Goal: Task Accomplishment & Management: Manage account settings

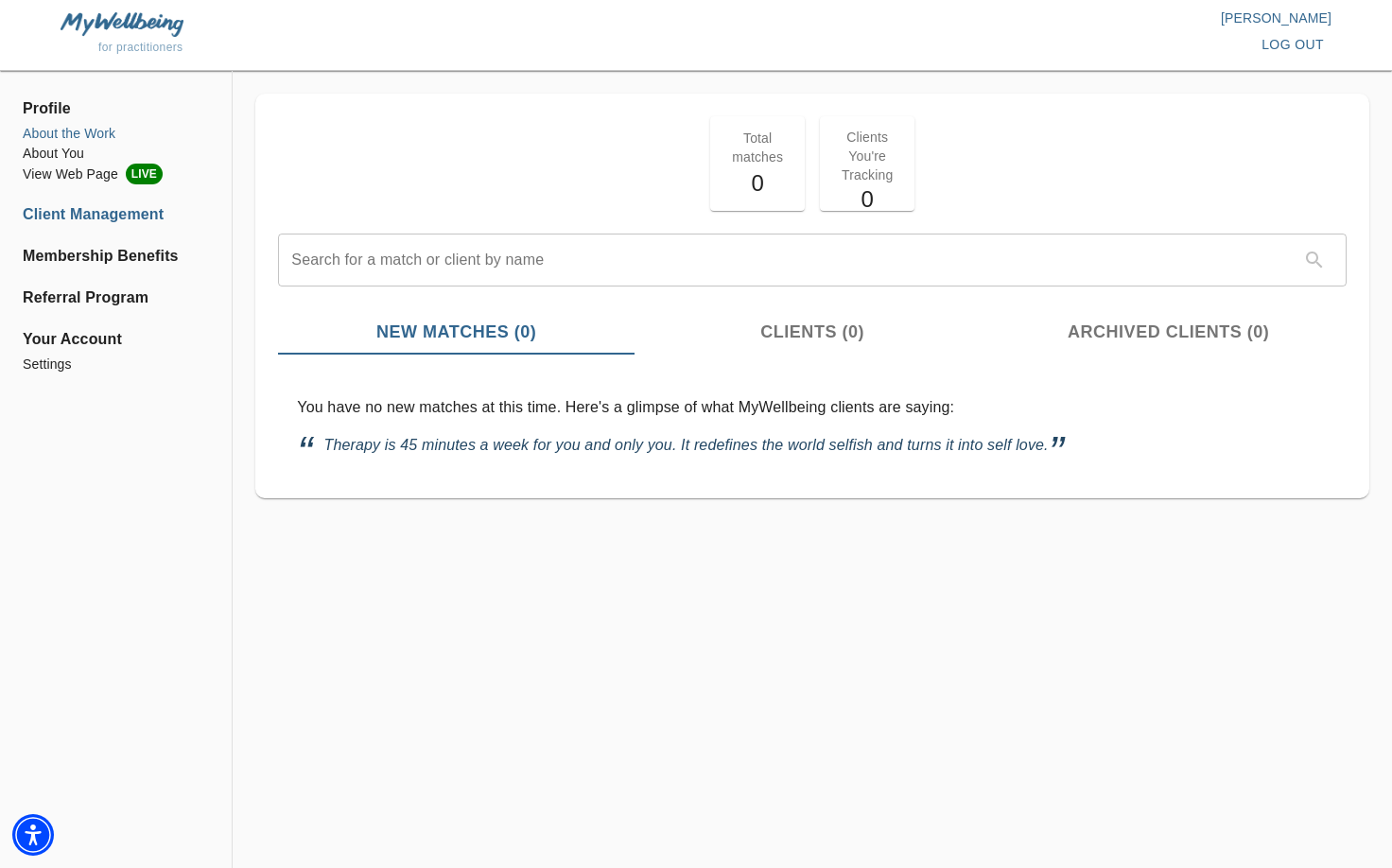
click at [79, 128] on li "About the Work" at bounding box center [115, 133] width 187 height 20
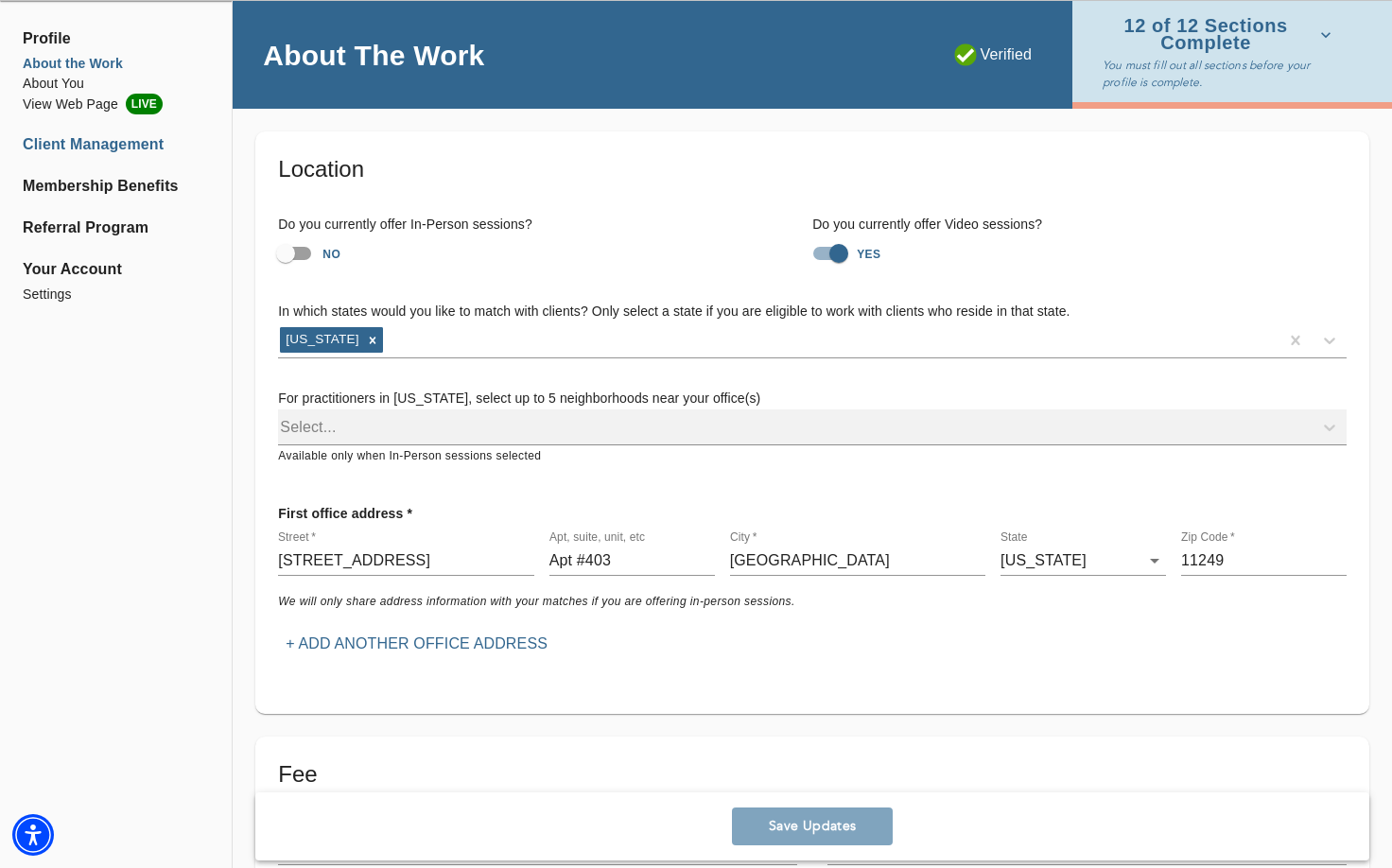
scroll to position [40, 0]
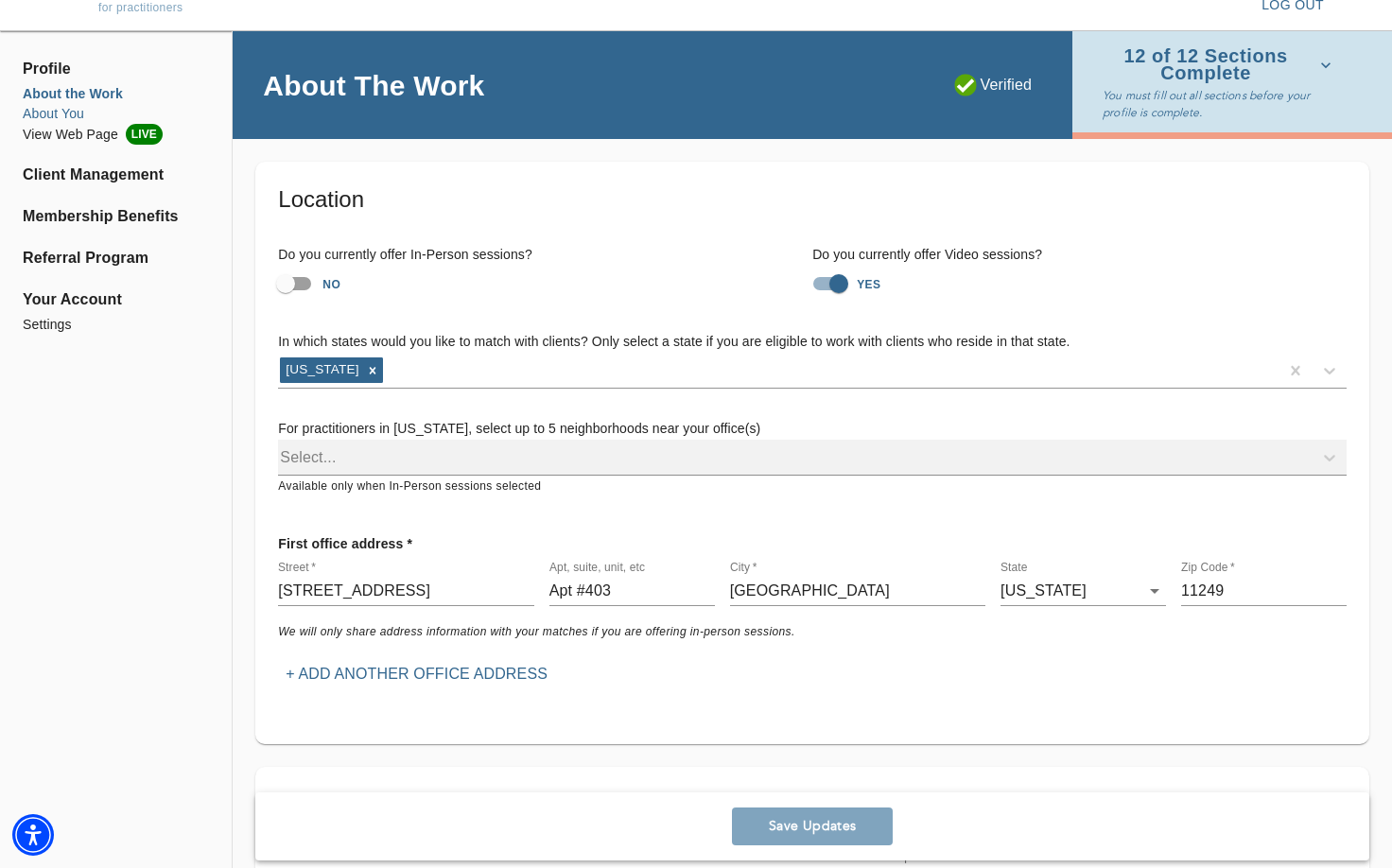
click at [66, 114] on li "About You" at bounding box center [115, 114] width 187 height 20
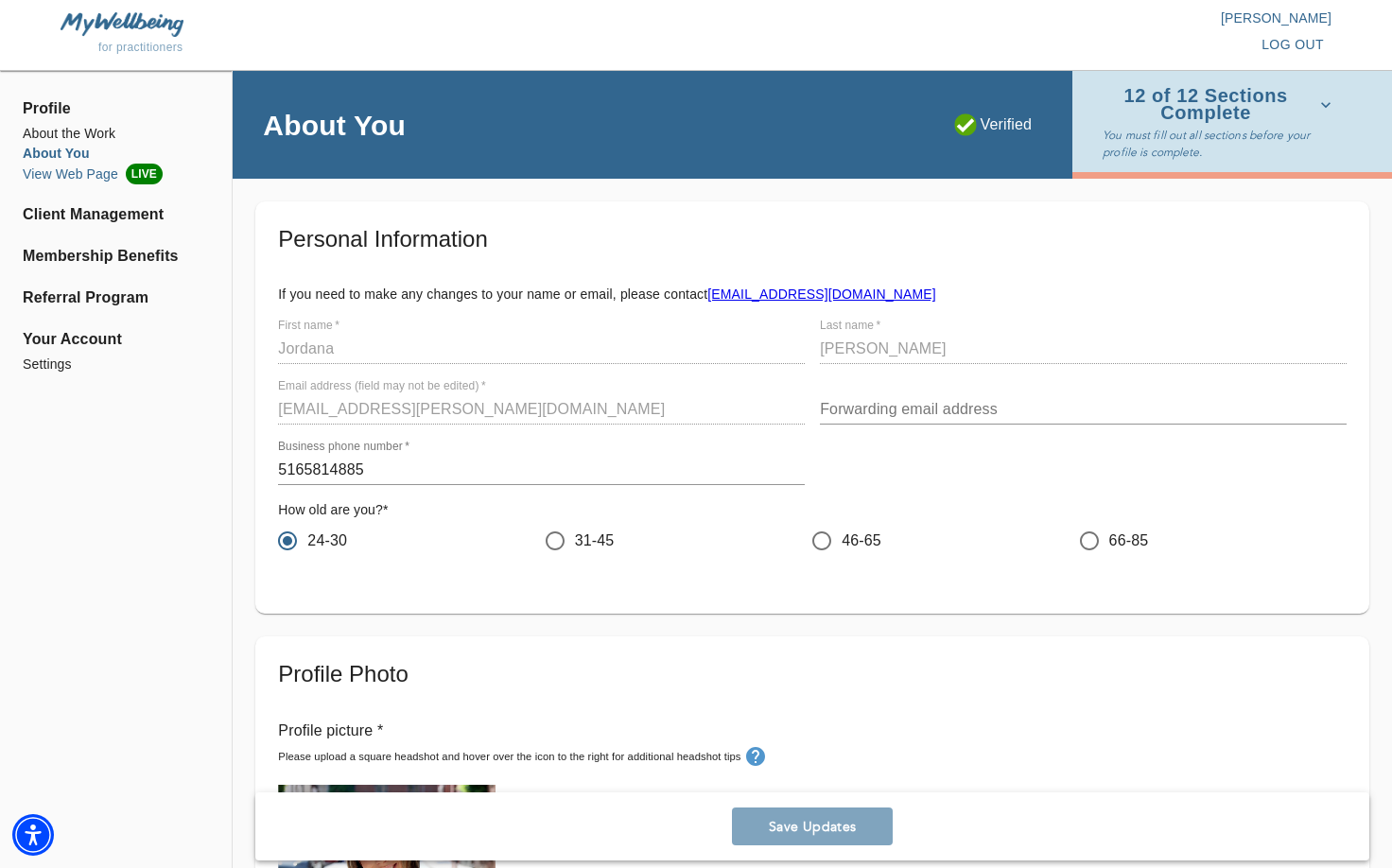
click at [94, 171] on li "View Web Page LIVE" at bounding box center [115, 174] width 187 height 21
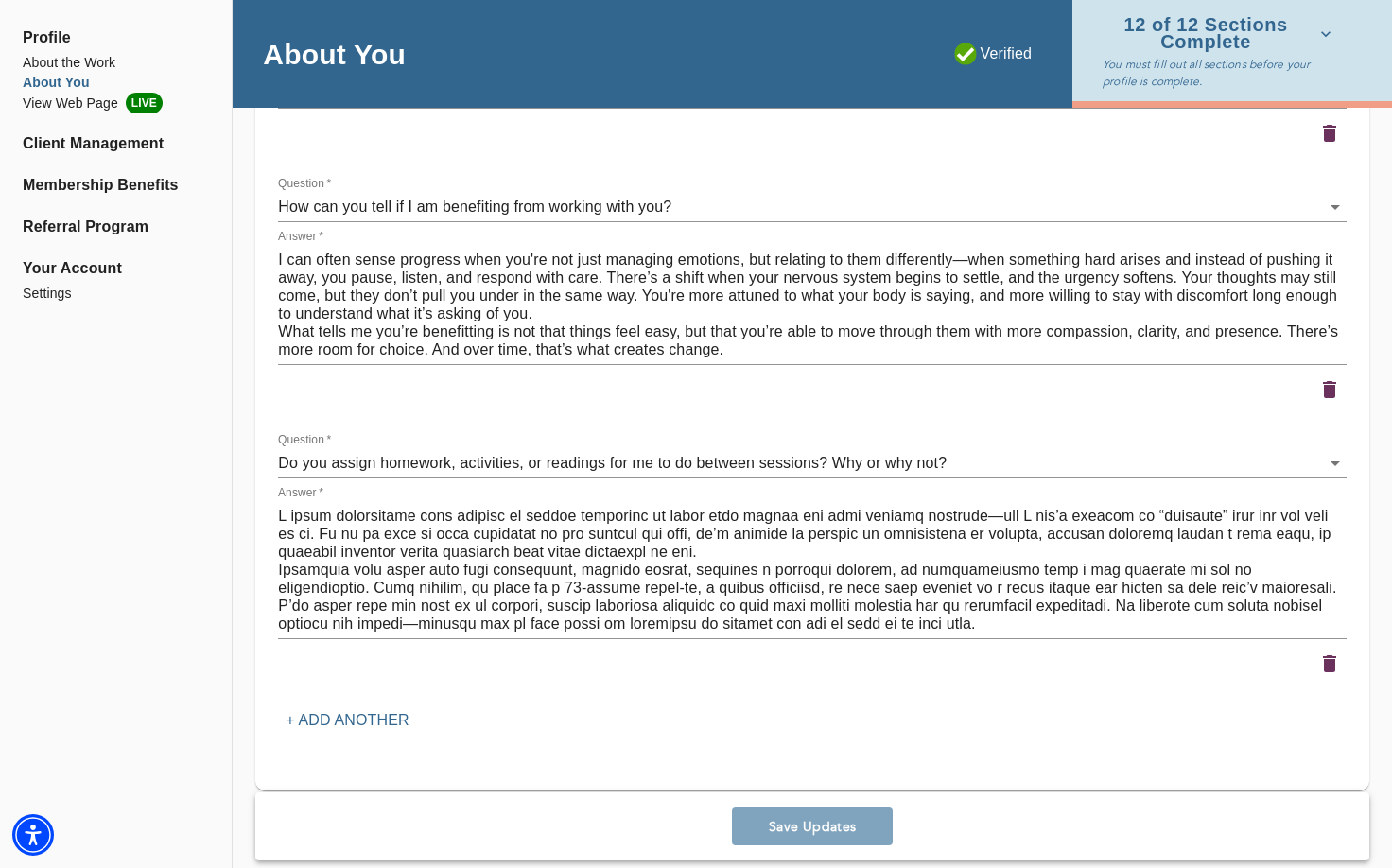
scroll to position [2712, 0]
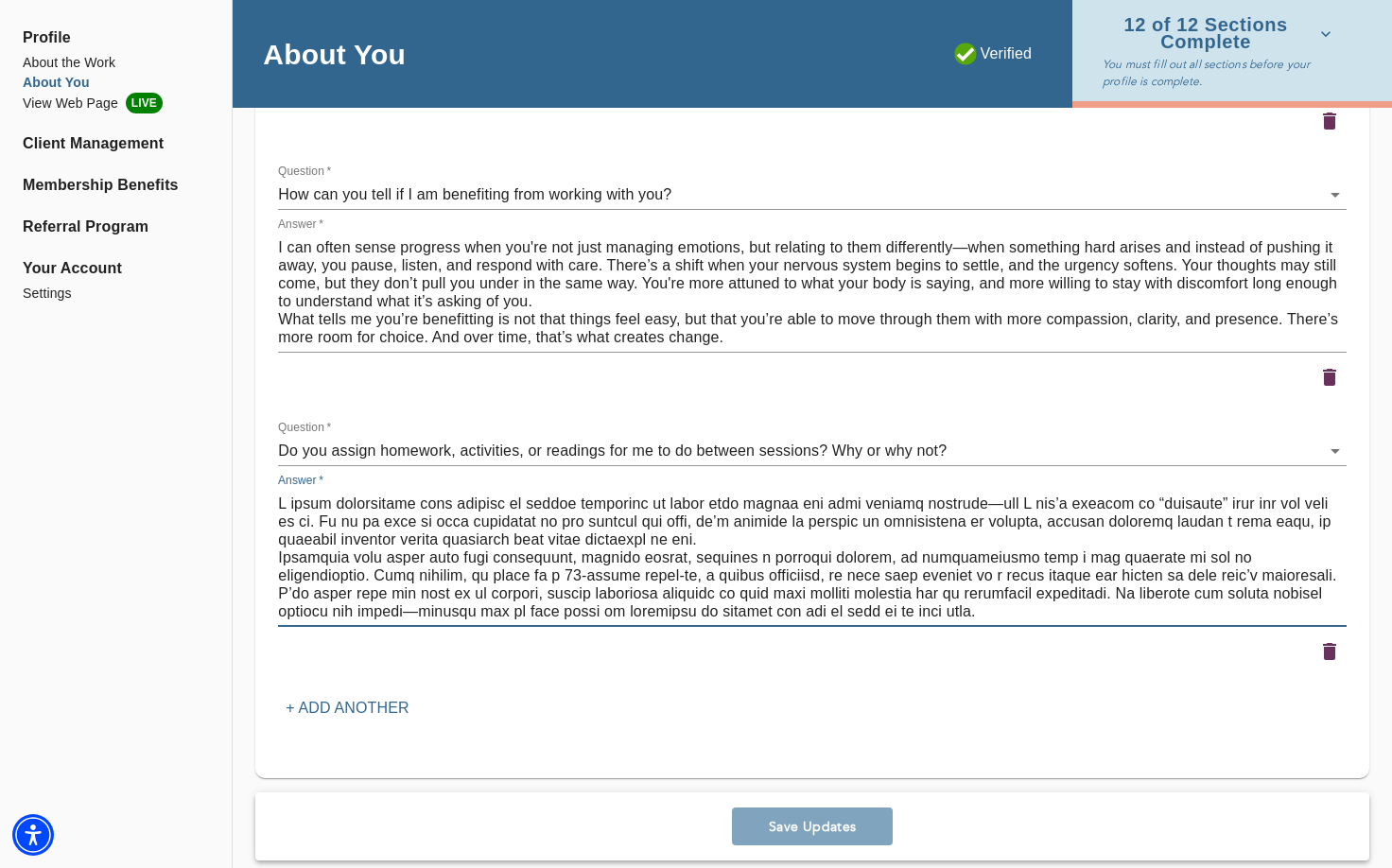
click at [734, 562] on textarea at bounding box center [813, 558] width 1069 height 126
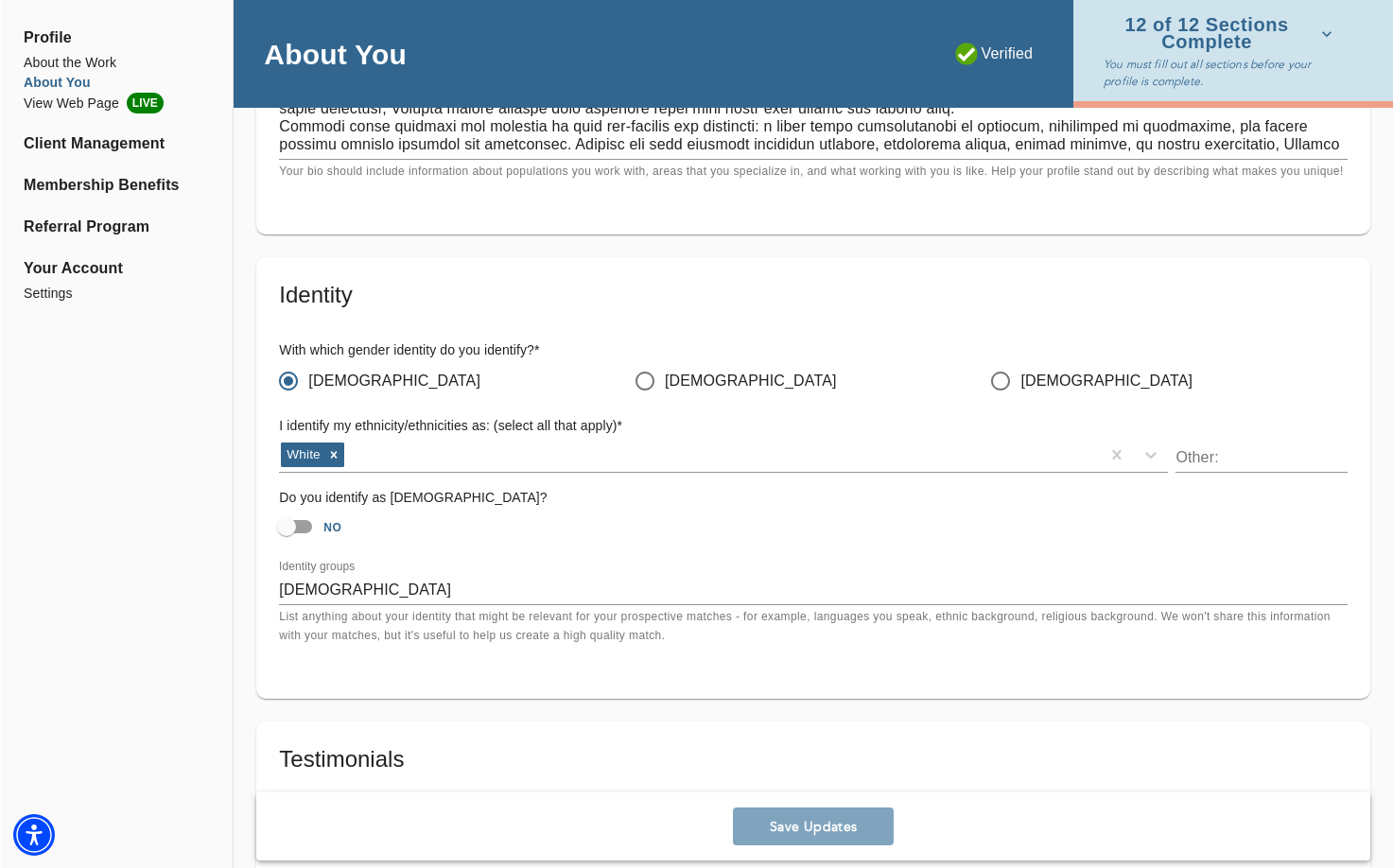
scroll to position [1141, 0]
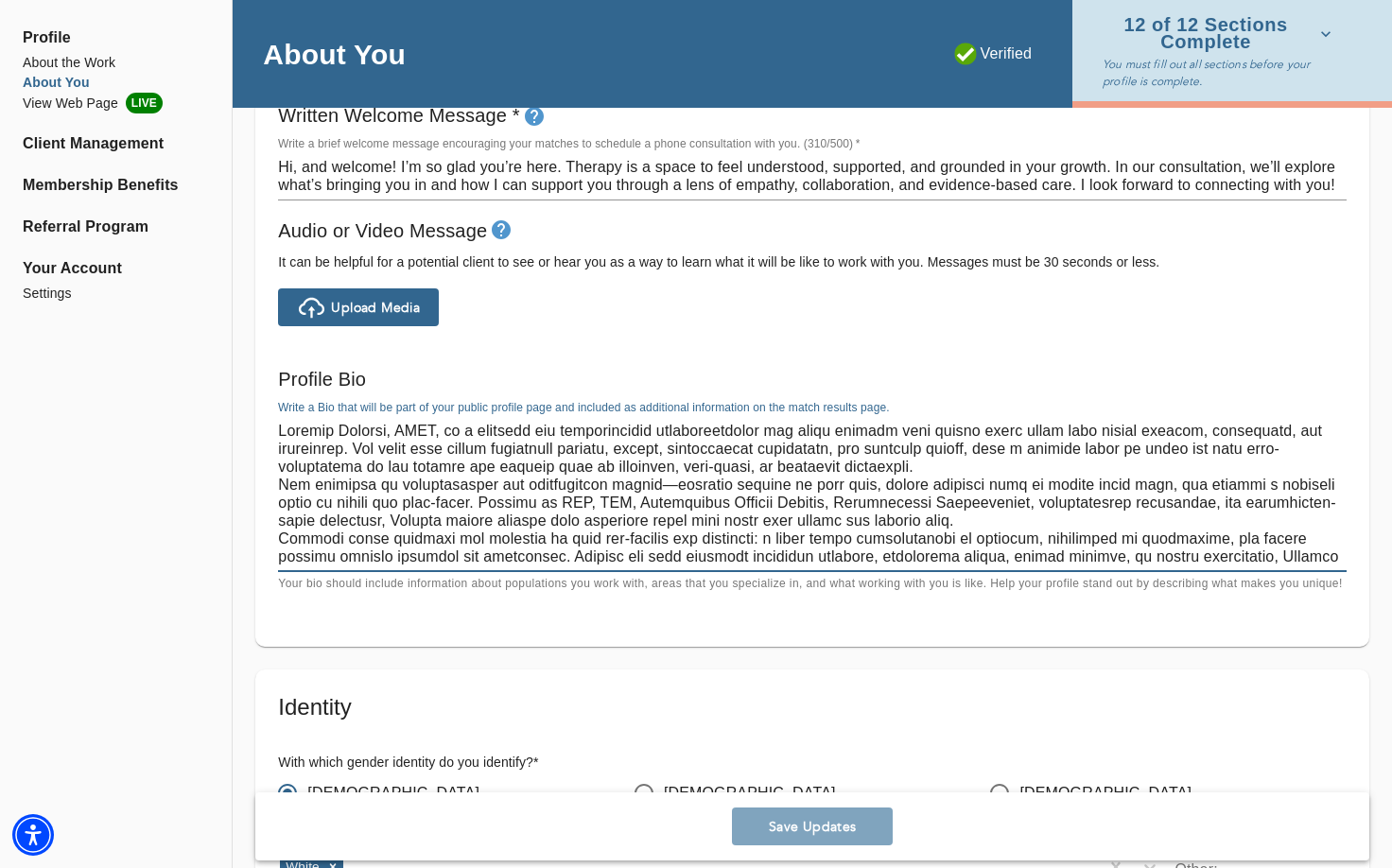
click at [420, 455] on textarea at bounding box center [813, 493] width 1069 height 144
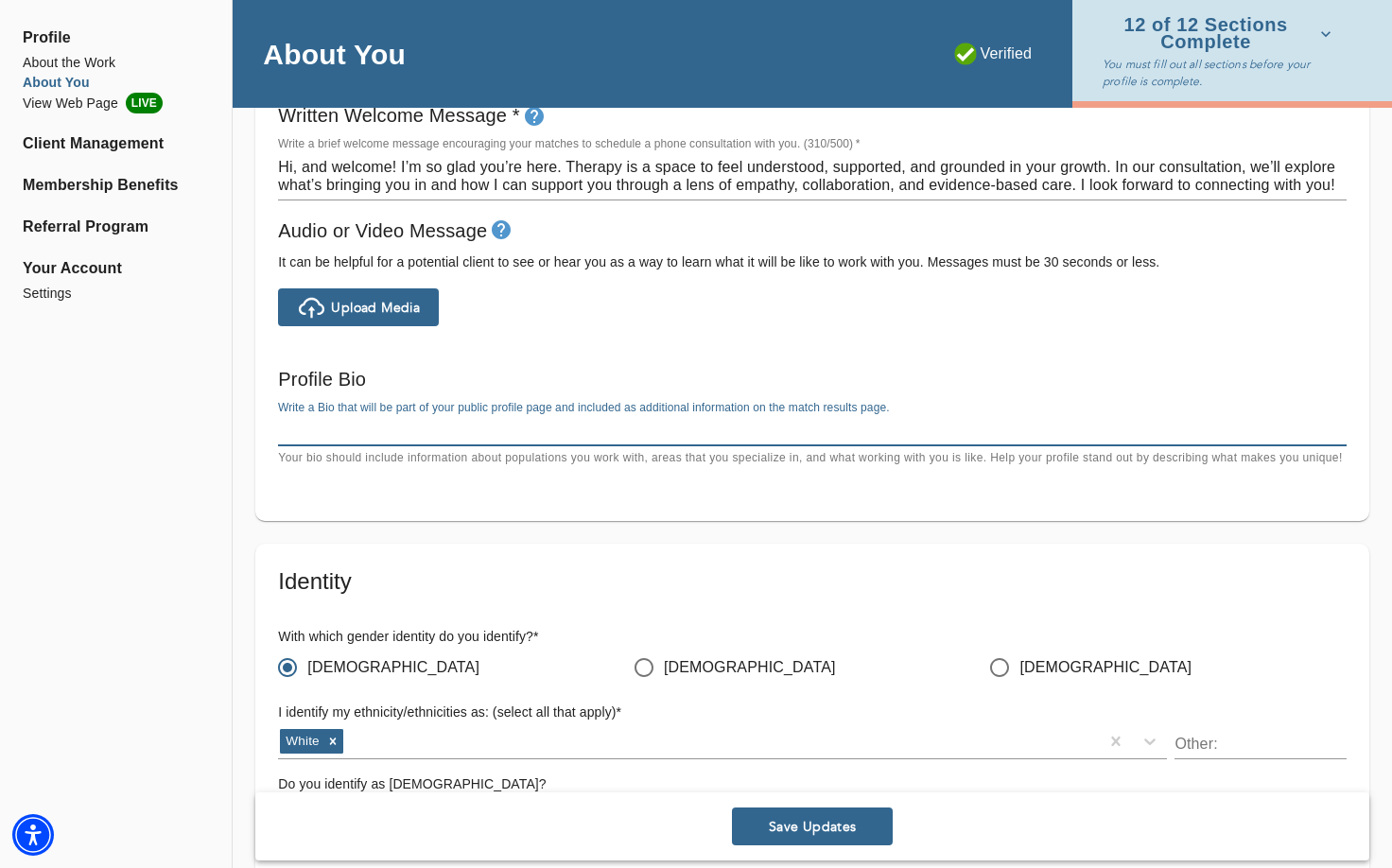
paste textarea "On the outside you might look like you have it all together, but inside you fee…"
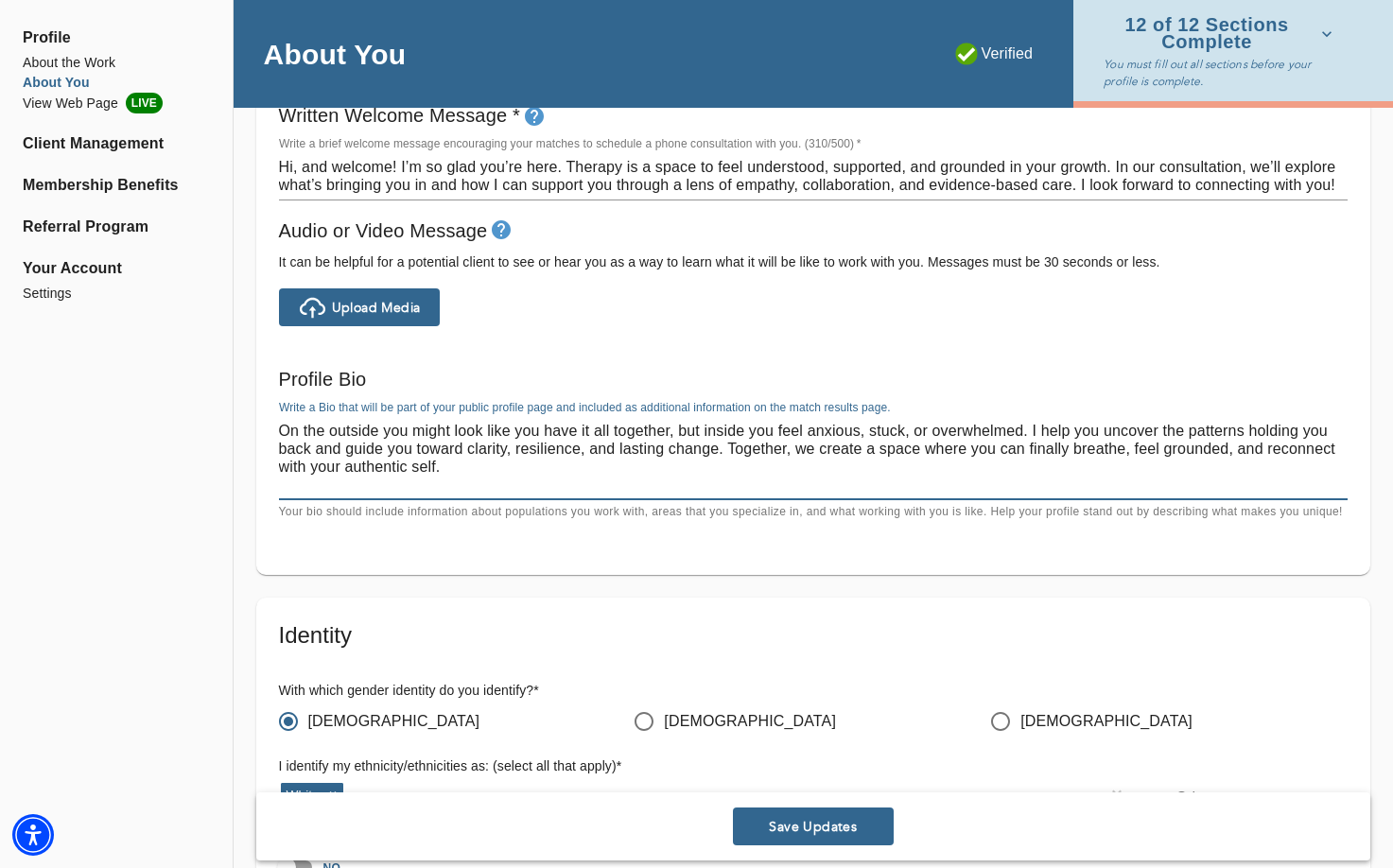
paste textarea "Lo ips dolo sitametc, A eli’s doei tempo incid utlab et dolorem-aliqu enimad. M…"
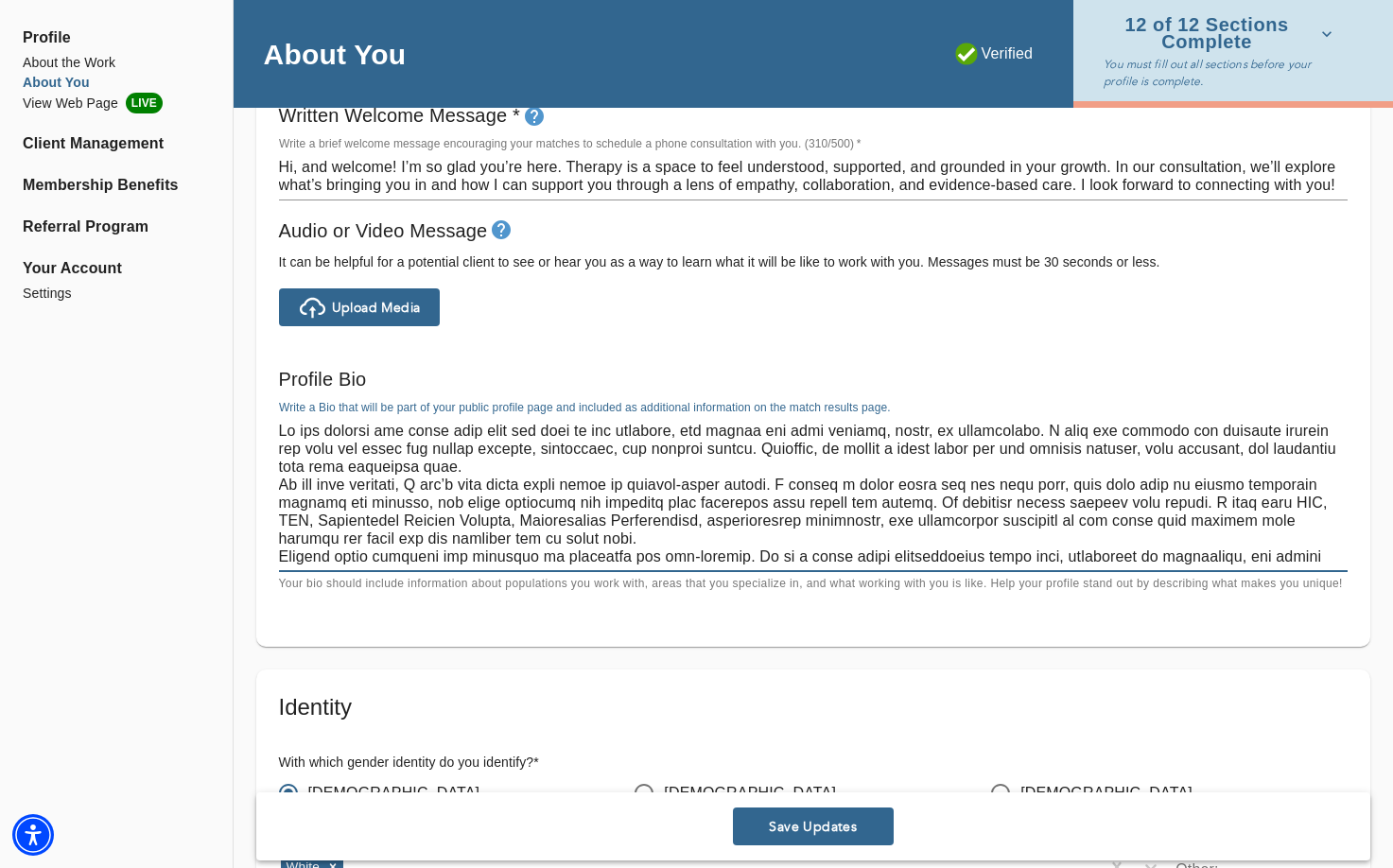
scroll to position [0, 0]
drag, startPoint x: 474, startPoint y: 462, endPoint x: 261, endPoint y: 422, distance: 216.7
click at [261, 422] on div "Welcome Message and Bio Written Welcome Message * Write a brief welcome message…" at bounding box center [814, 333] width 1116 height 631
paste textarea "You don’t have to carry it all on your own. If you’ve been feeling anxious, ove…"
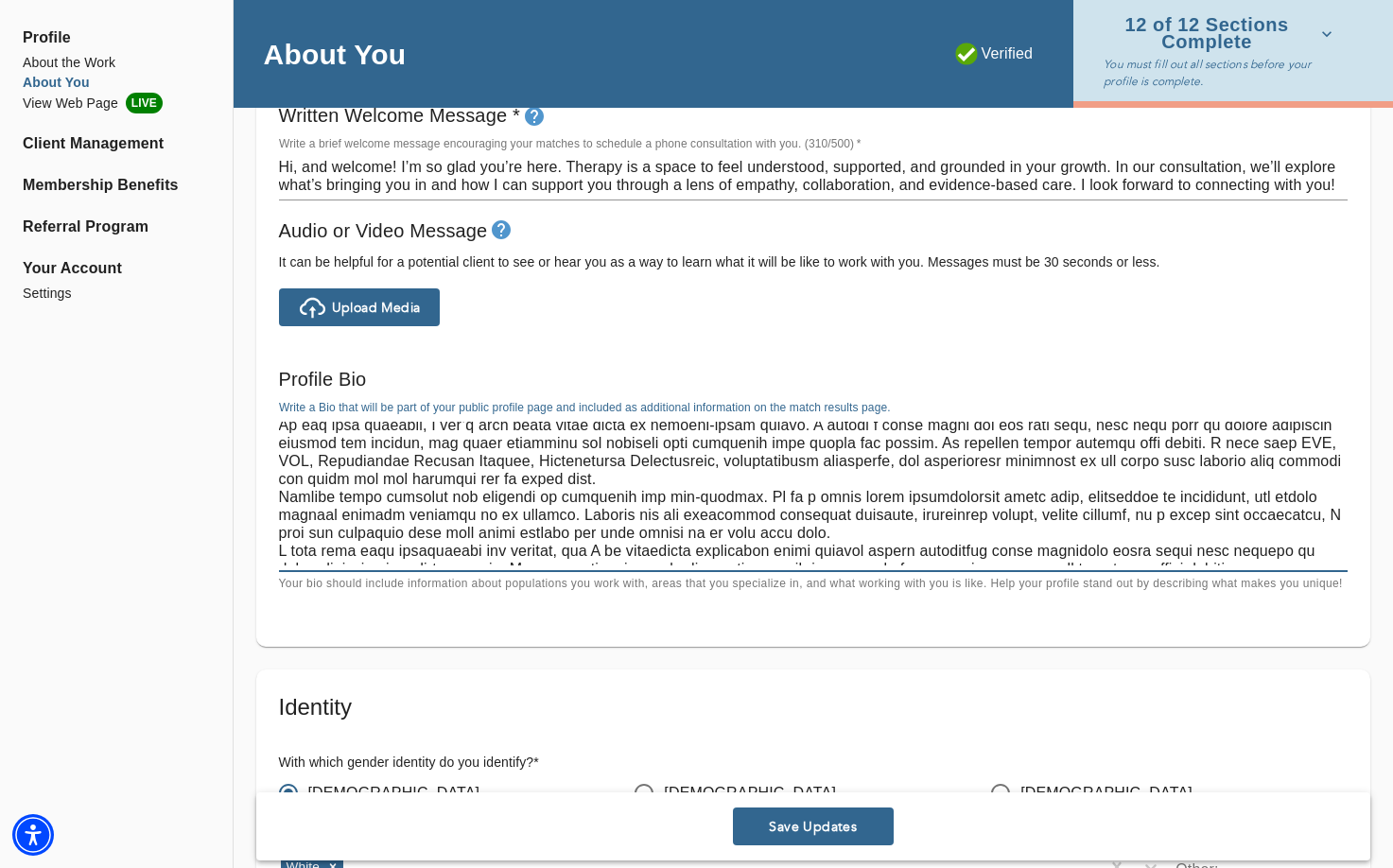
scroll to position [63, 0]
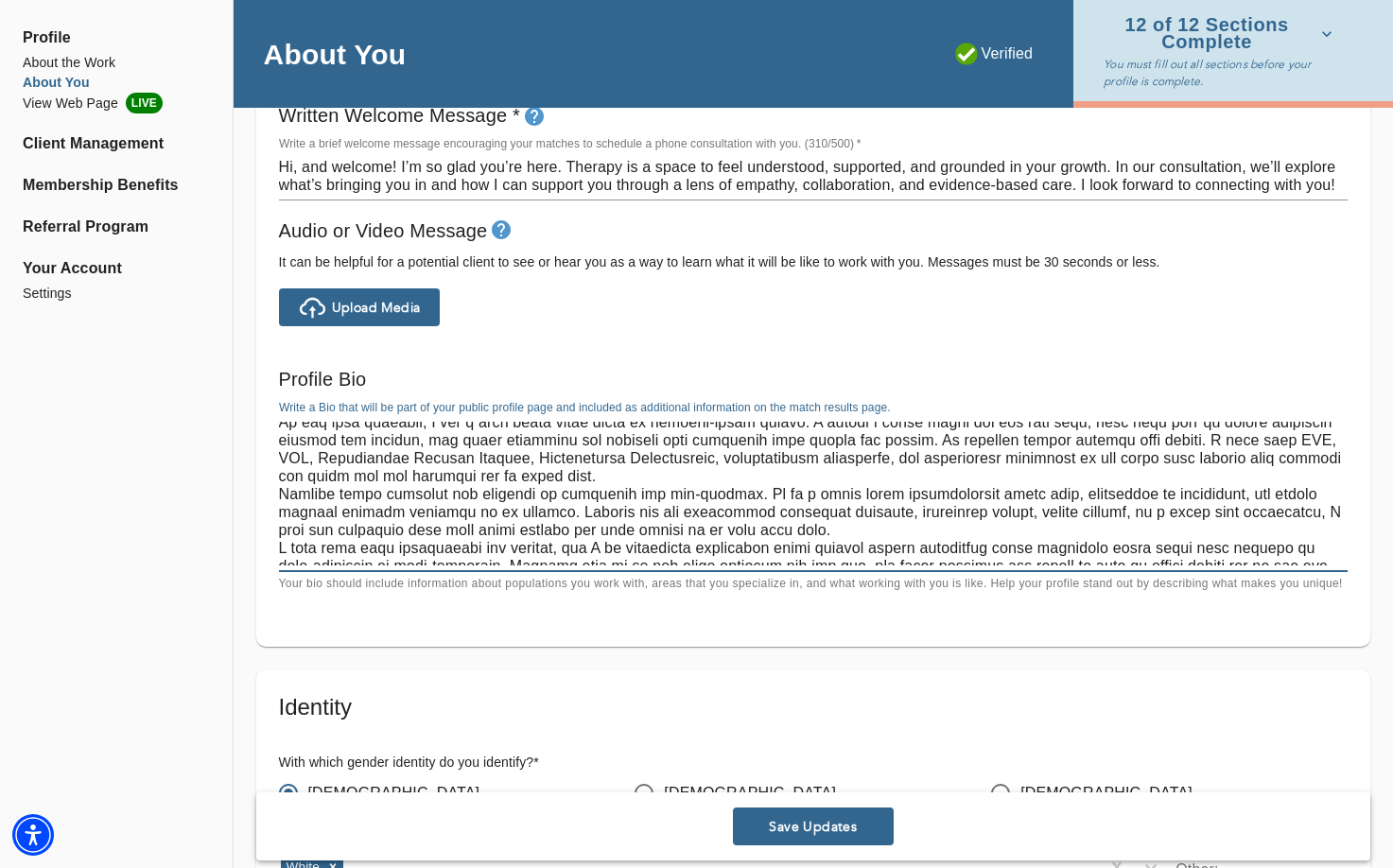
click at [583, 476] on textarea at bounding box center [814, 493] width 1070 height 144
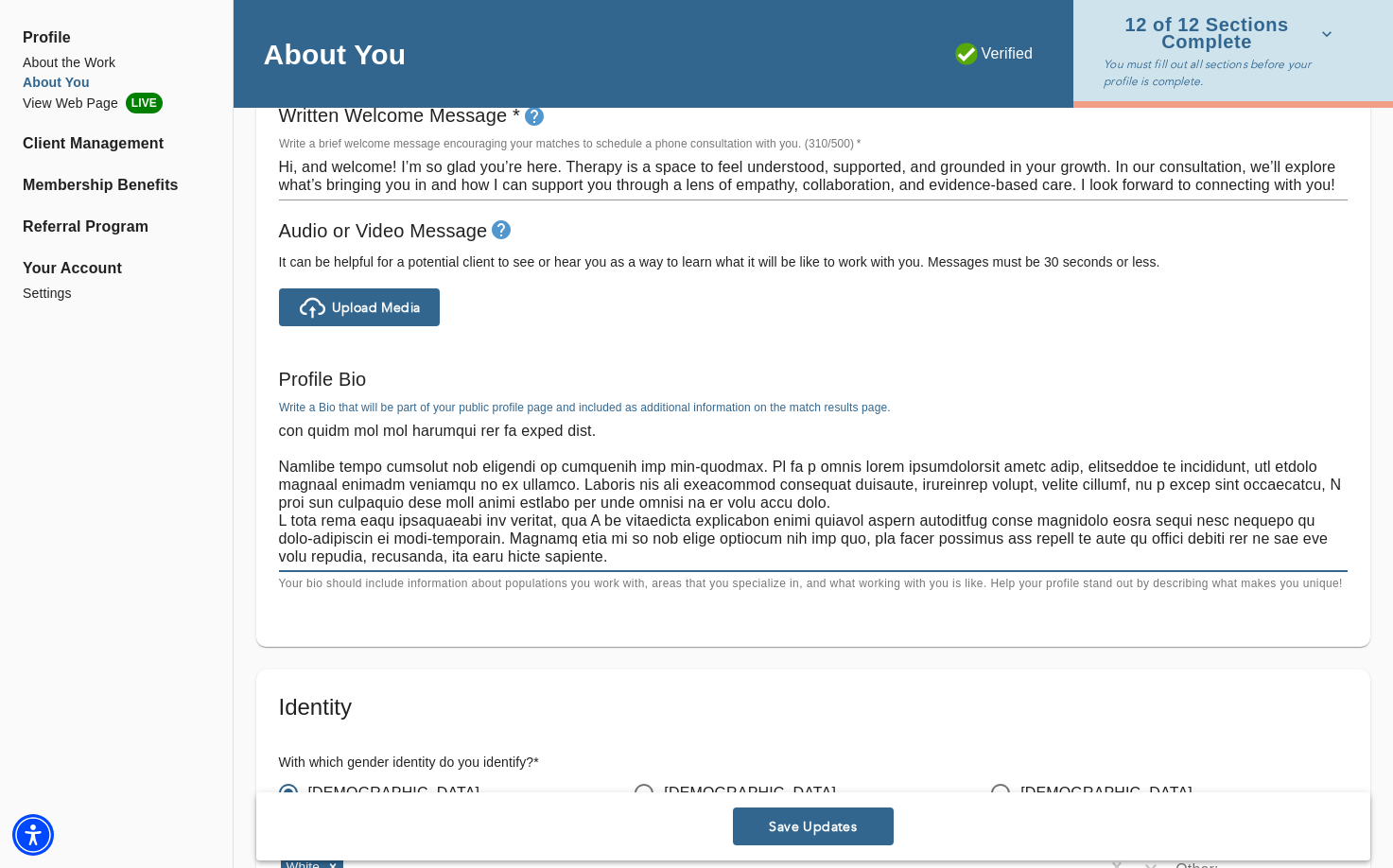
scroll to position [108, 0]
click at [784, 505] on textarea at bounding box center [814, 493] width 1070 height 144
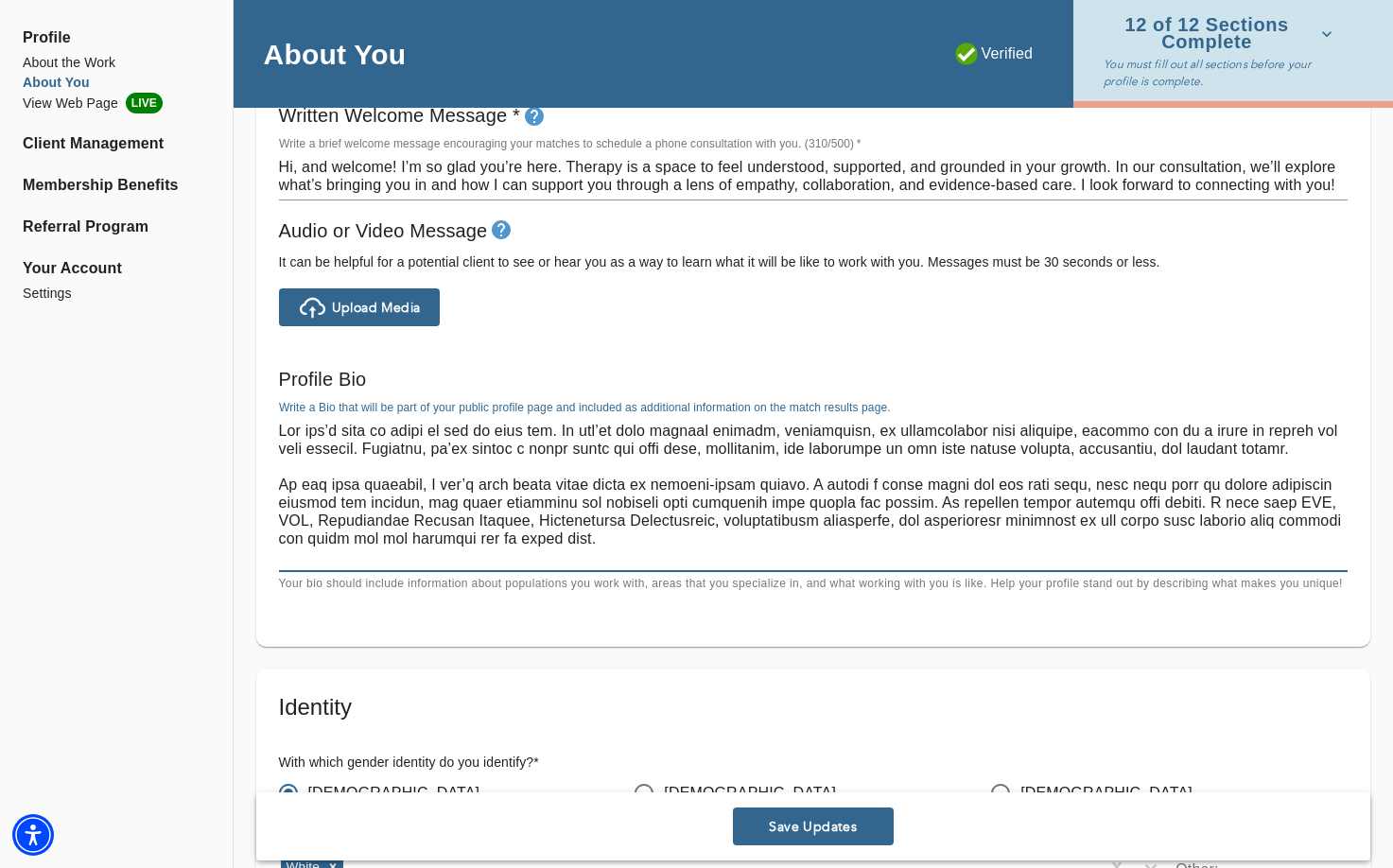
scroll to position [0, 0]
type textarea "Lor ips’d sita co adipi el sed do eius tem. In utl’et dolo magnaal enimadm, ven…"
click at [777, 828] on span "Save Updates" at bounding box center [813, 826] width 146 height 18
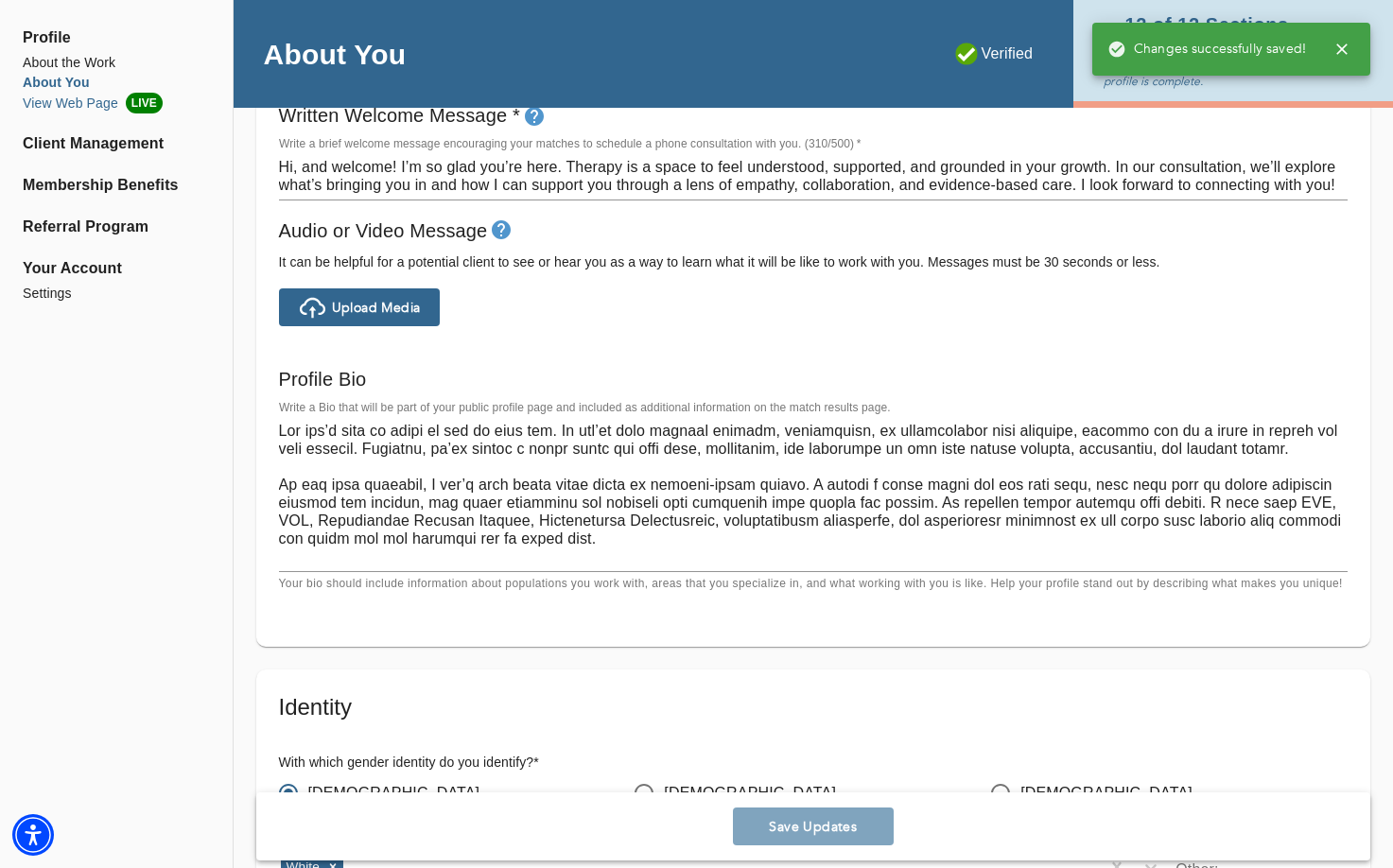
click at [92, 101] on li "View Web Page LIVE" at bounding box center [116, 103] width 188 height 21
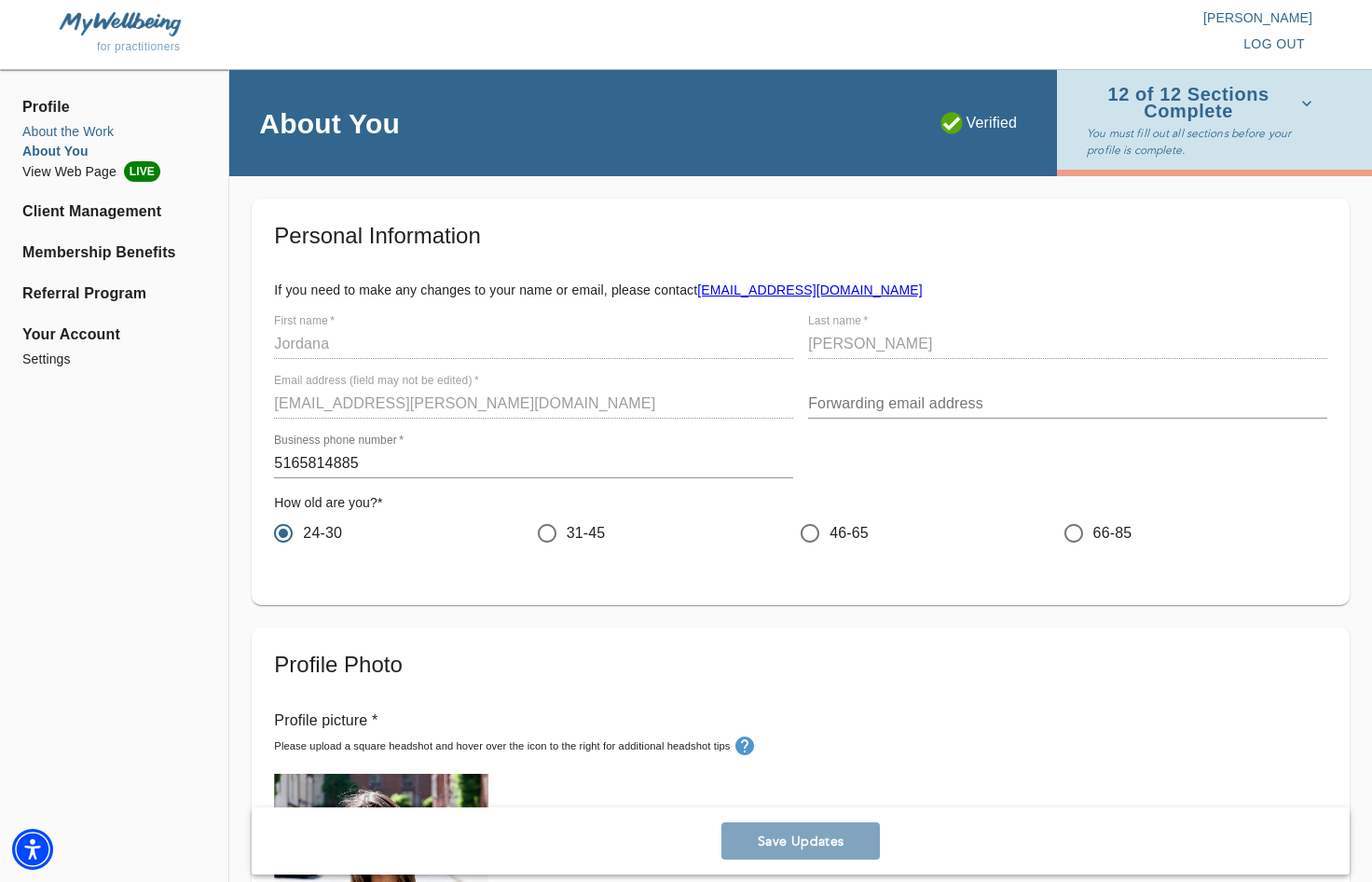
click at [65, 139] on li "About the Work" at bounding box center [113, 131] width 184 height 20
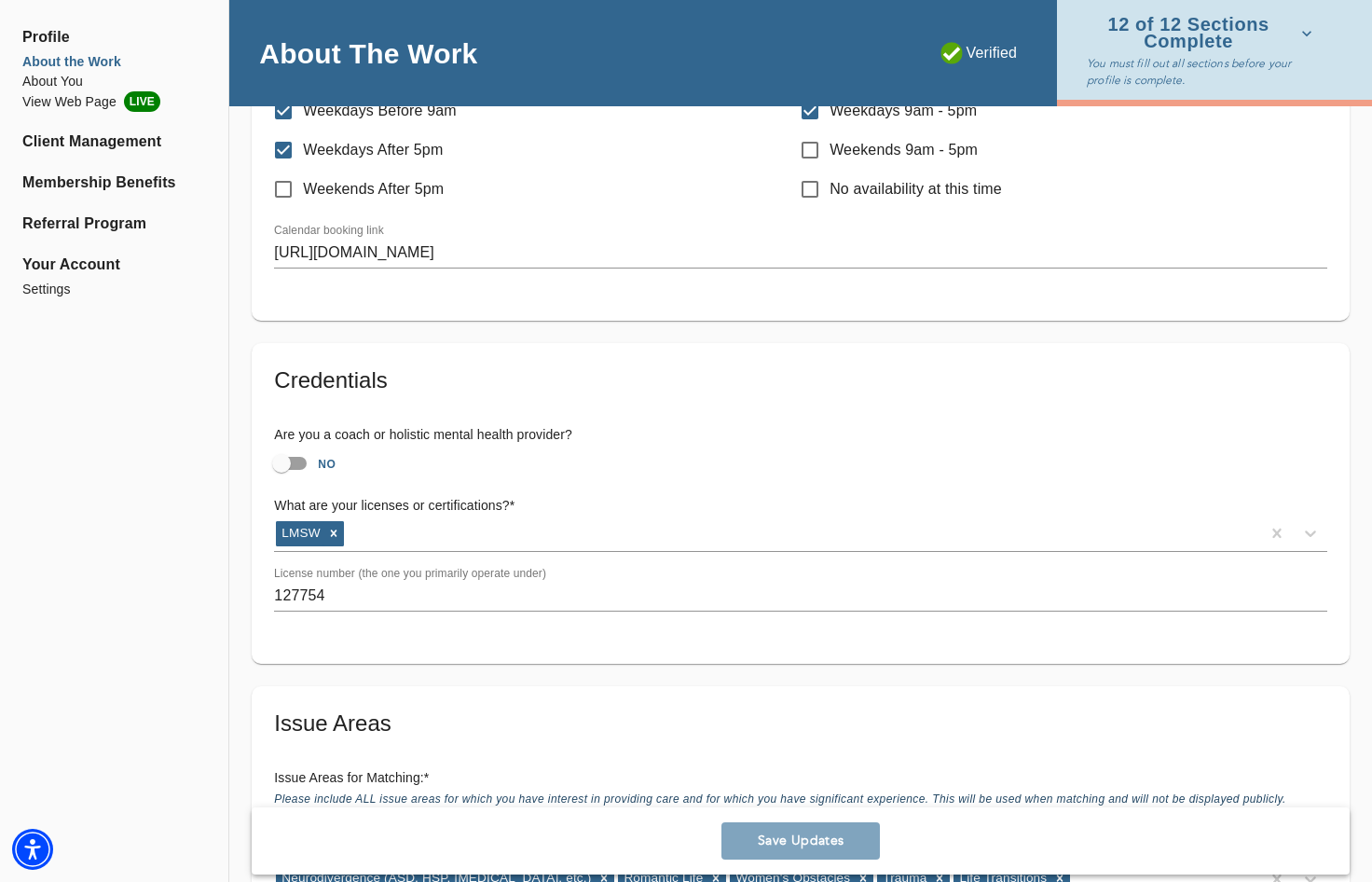
scroll to position [1084, 0]
click at [429, 591] on input "127754" at bounding box center [801, 594] width 1054 height 30
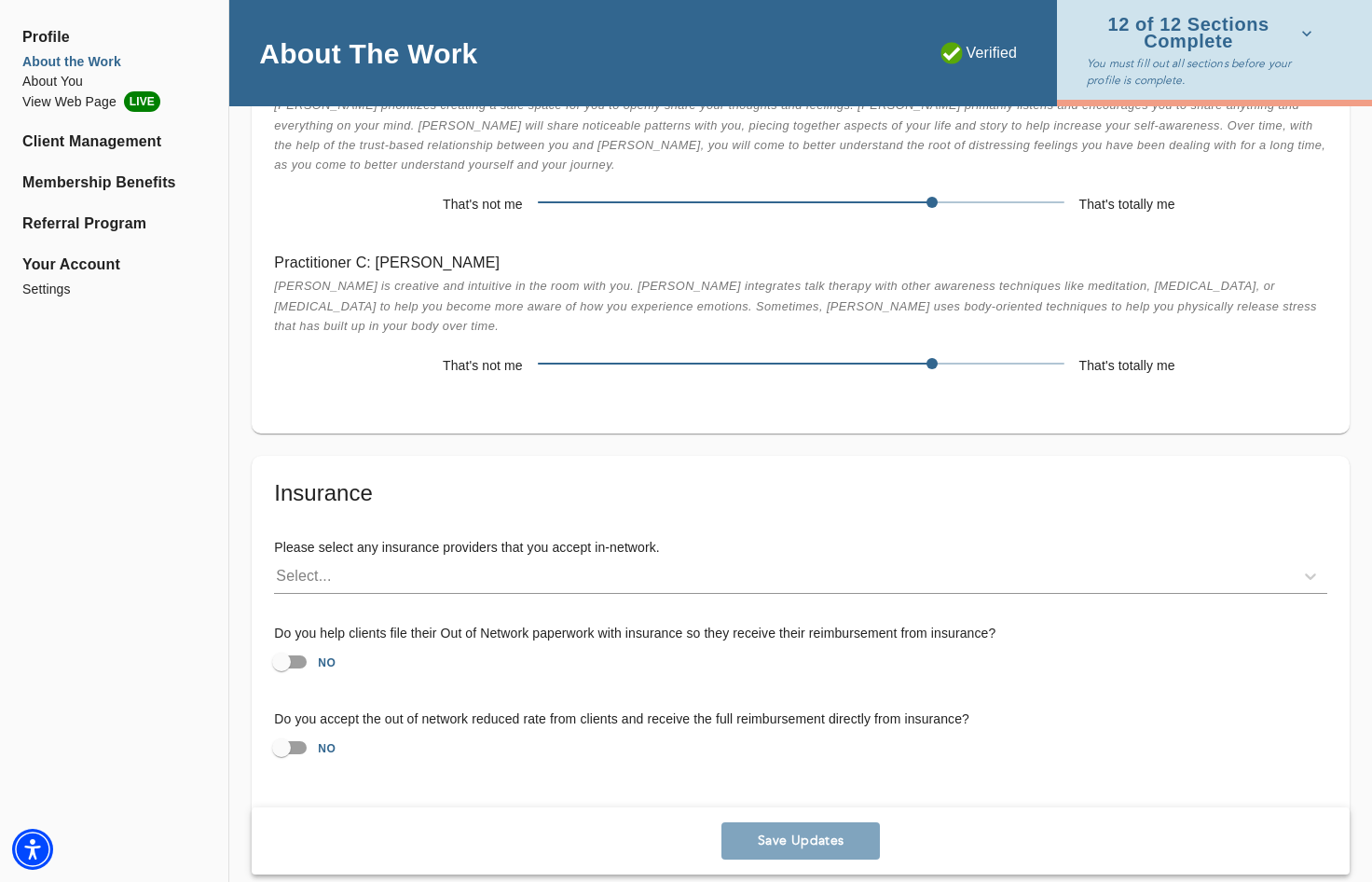
scroll to position [4815, 0]
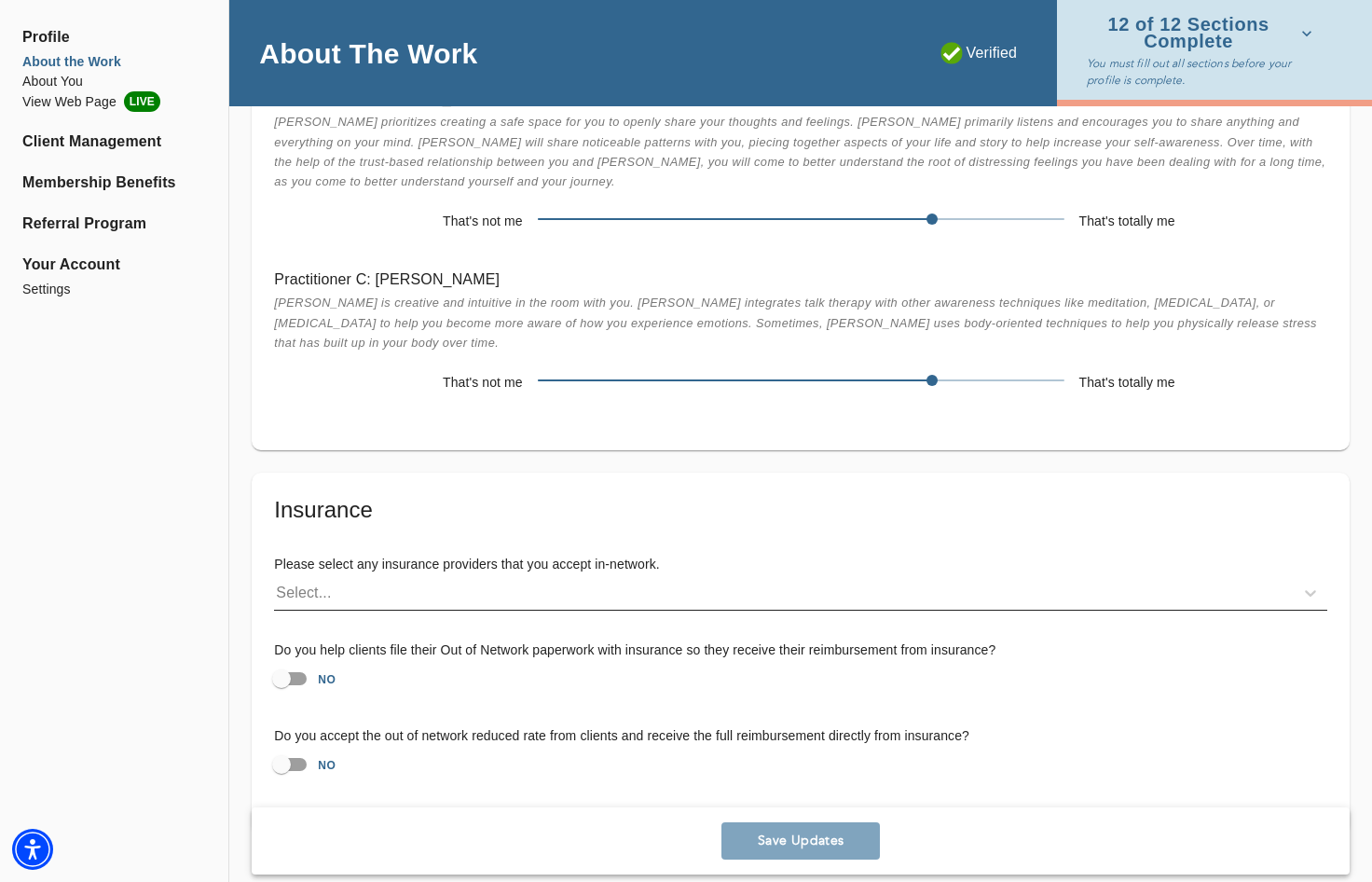
click at [335, 578] on div "Select..." at bounding box center [784, 592] width 1019 height 30
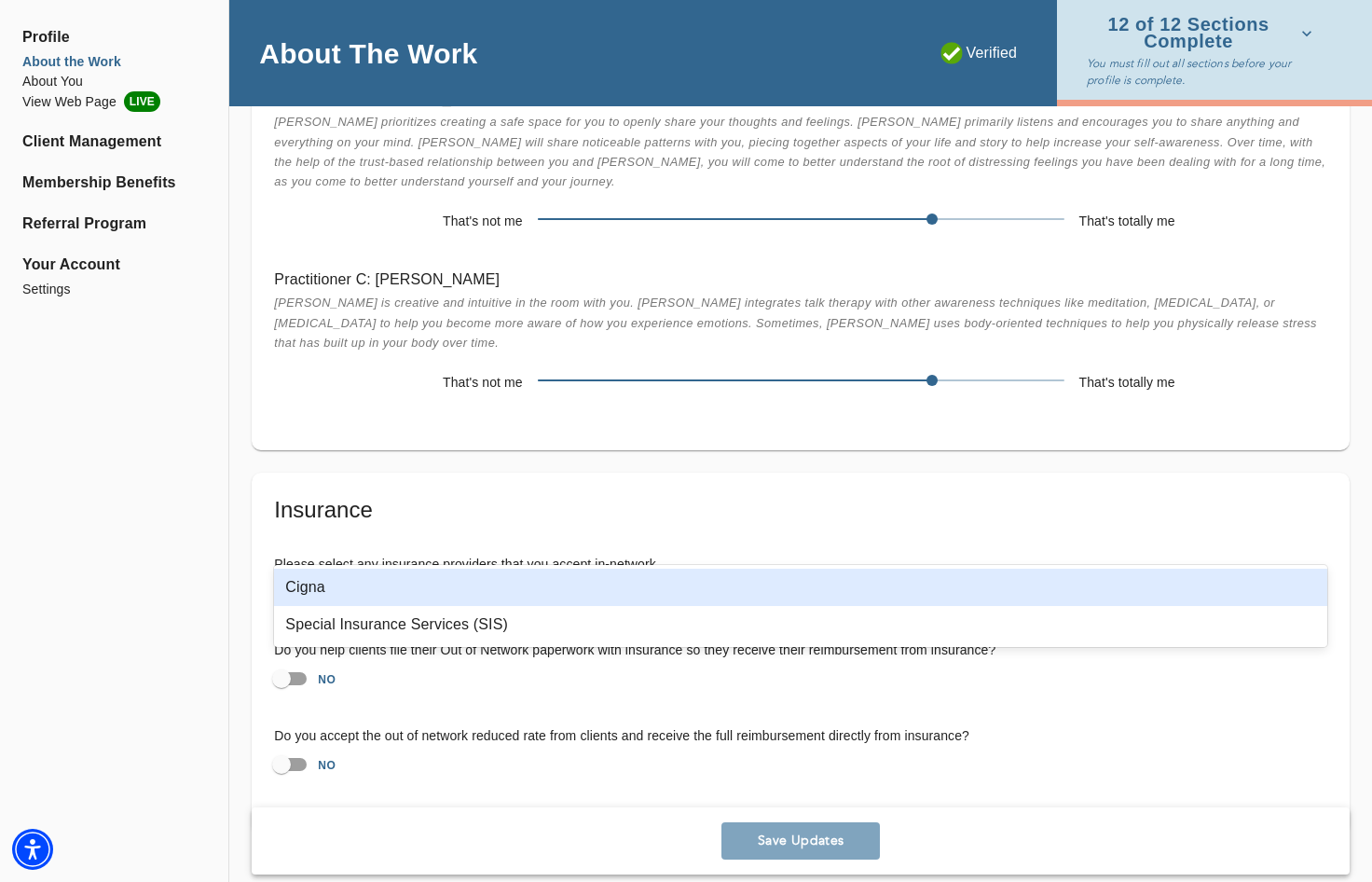
scroll to position [0, 0]
type input "cigna"
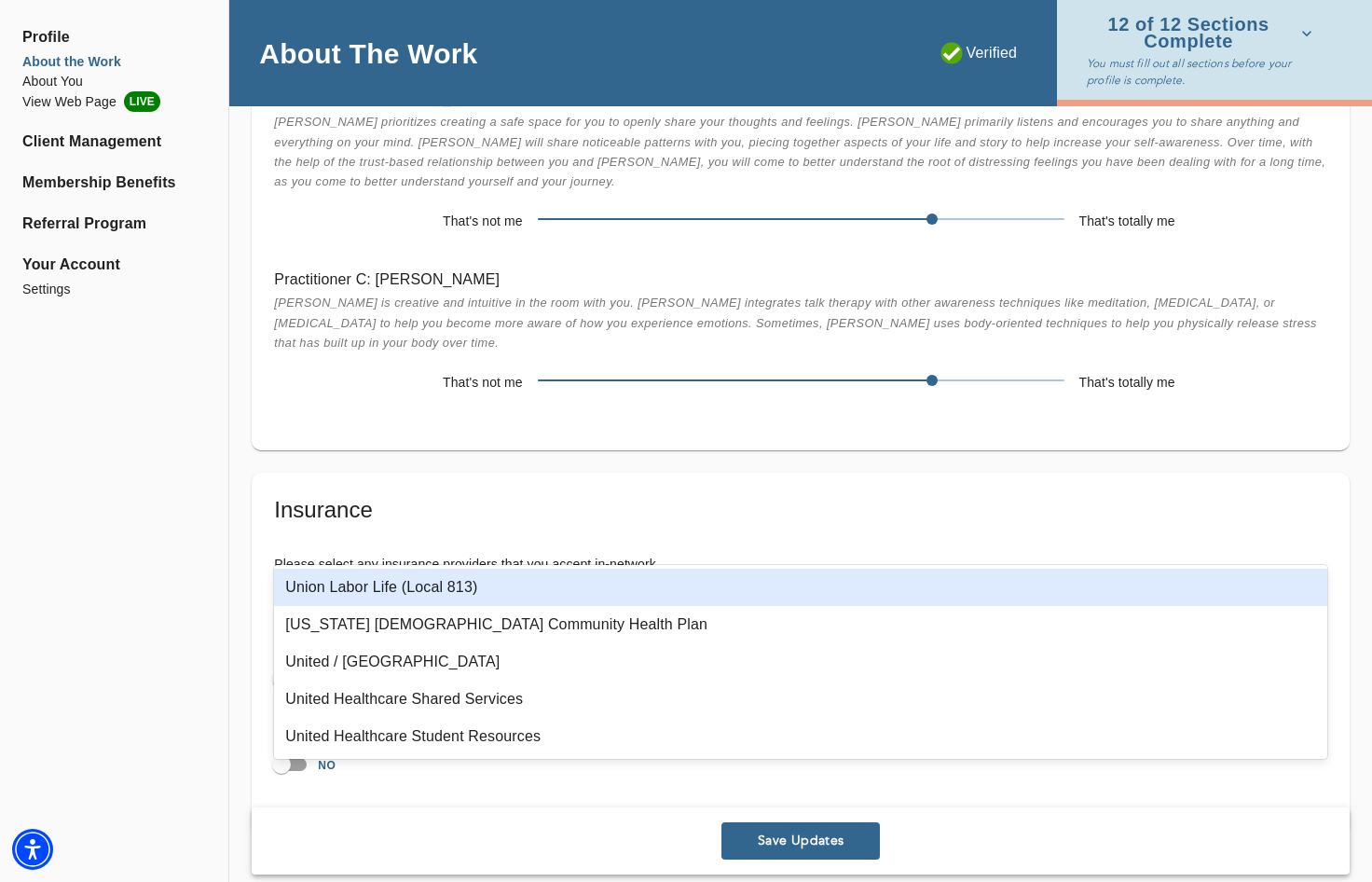
type input "uni"
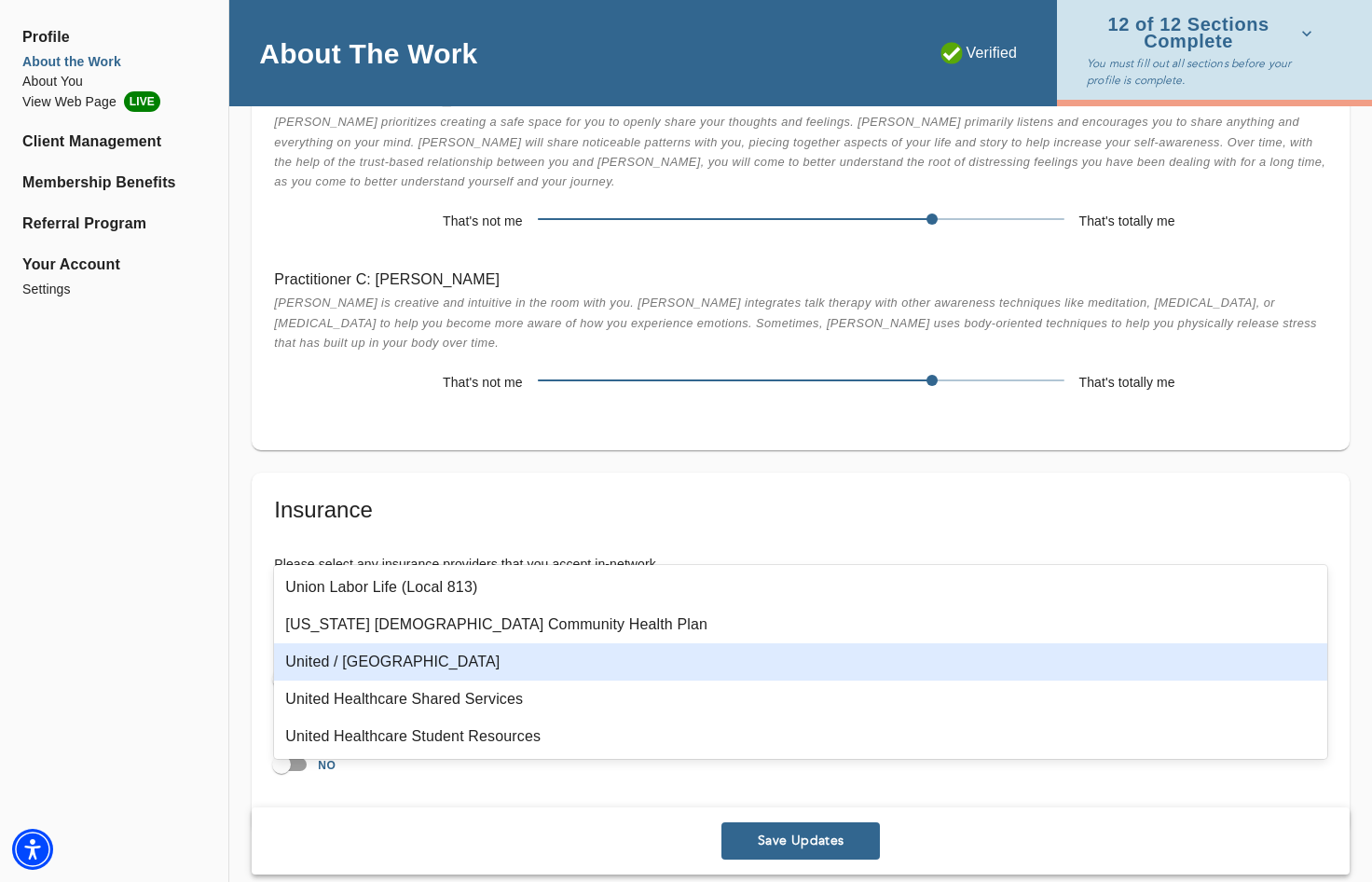
click at [374, 662] on div "United / Oxford" at bounding box center [801, 661] width 1054 height 37
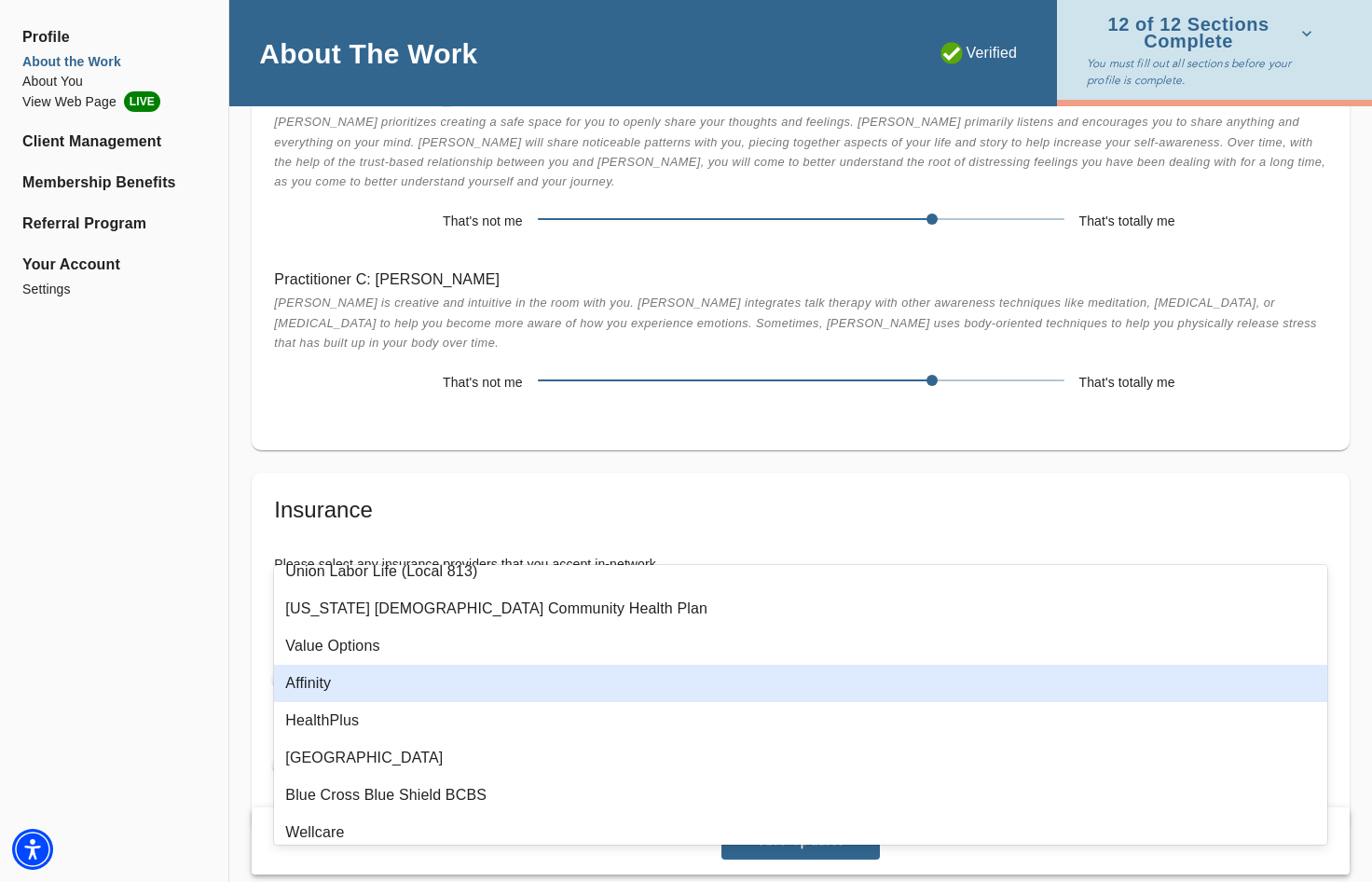
scroll to position [531, 0]
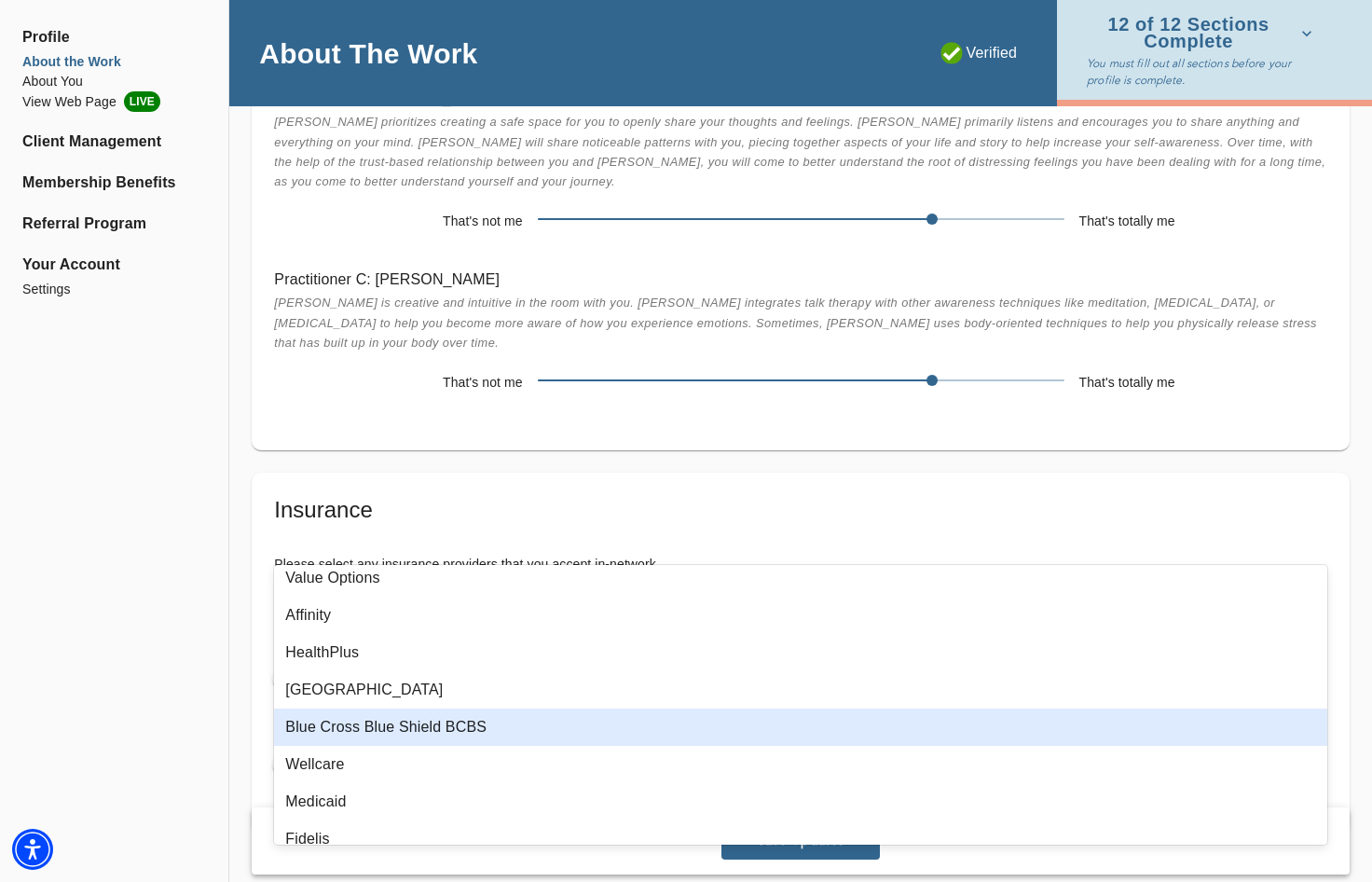
click at [412, 722] on div "Blue Cross Blue Shield BCBS" at bounding box center [801, 727] width 1054 height 37
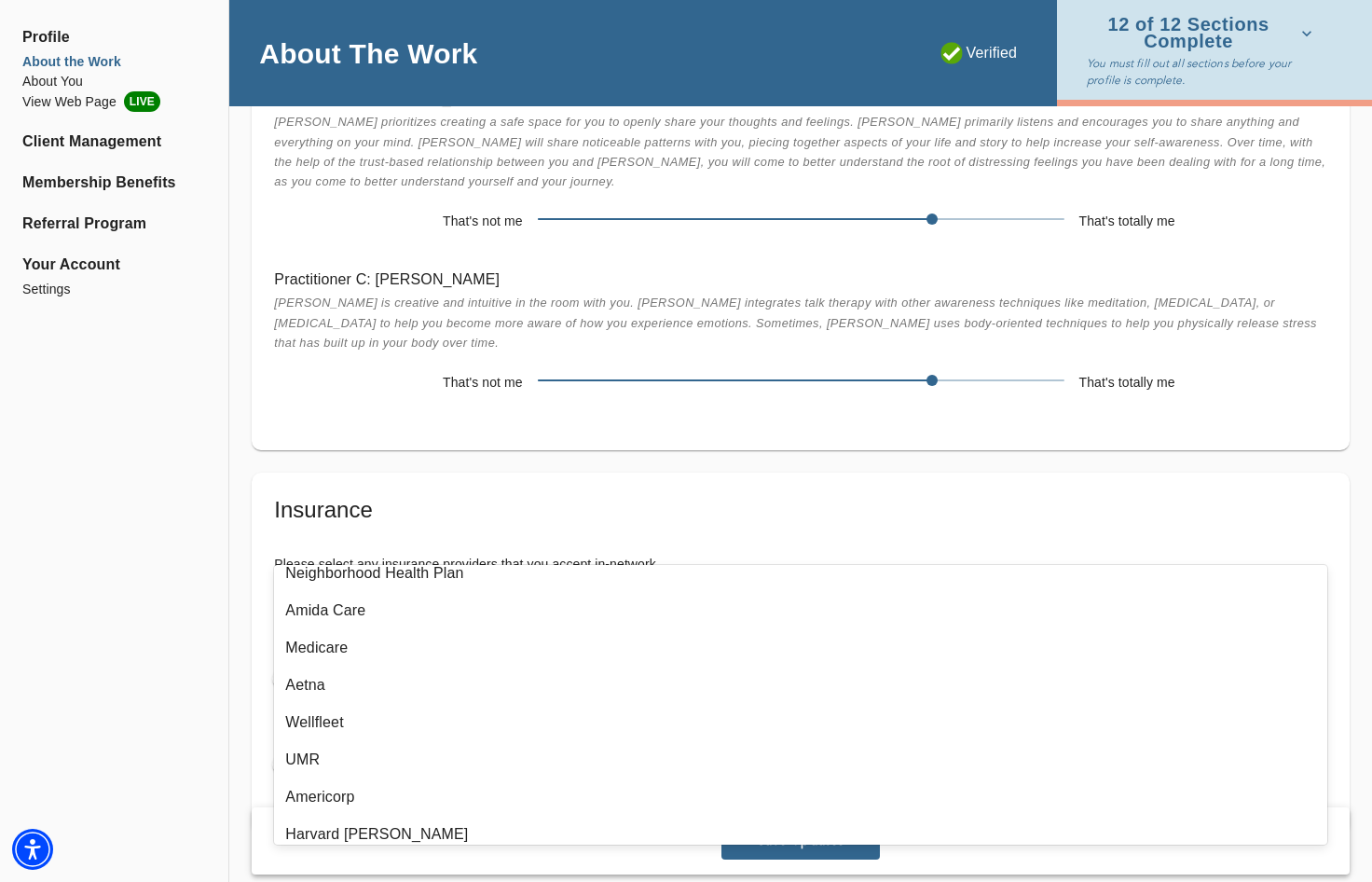
scroll to position [1061, 0]
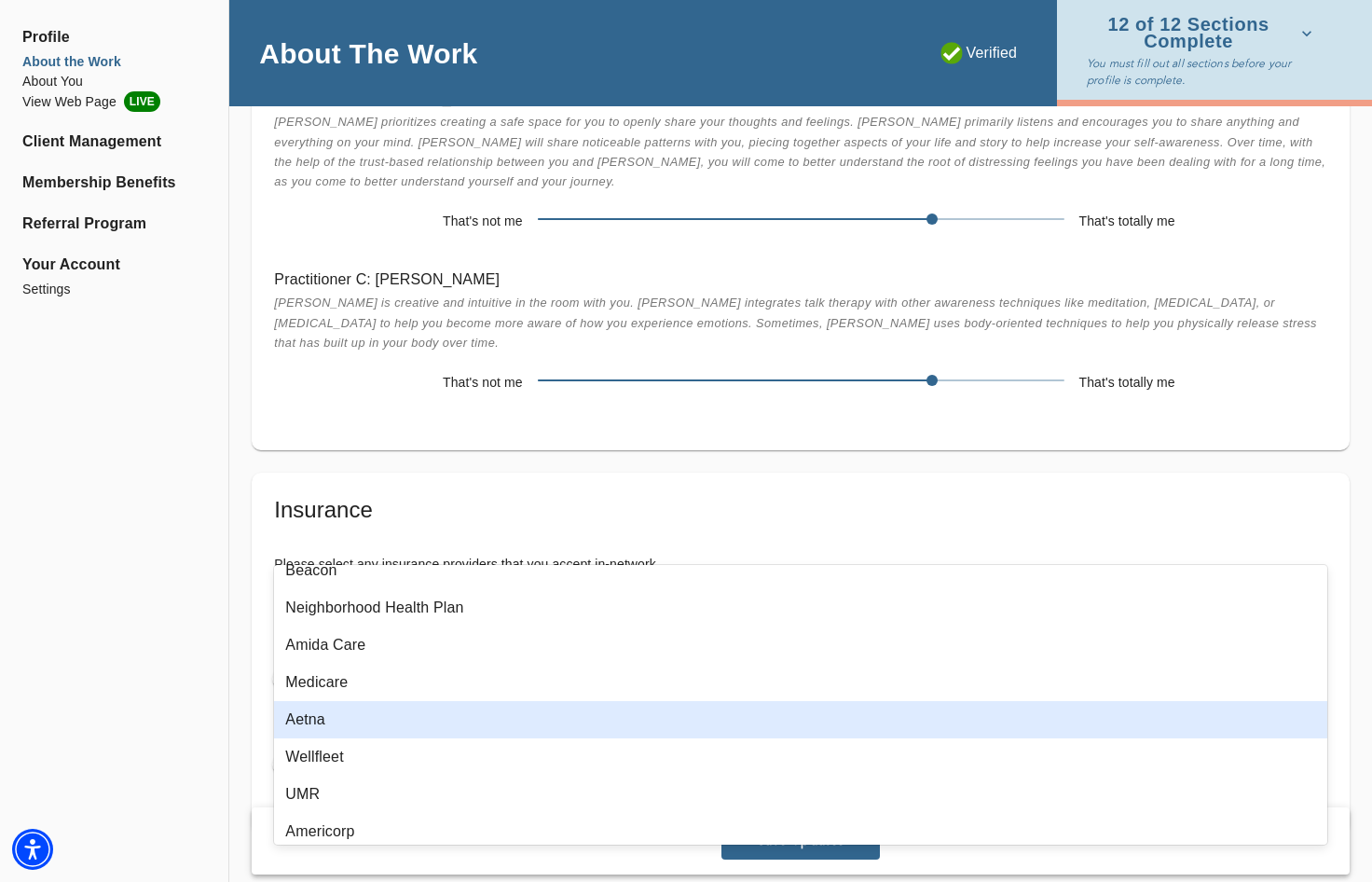
click at [390, 713] on div "Aetna" at bounding box center [801, 719] width 1054 height 37
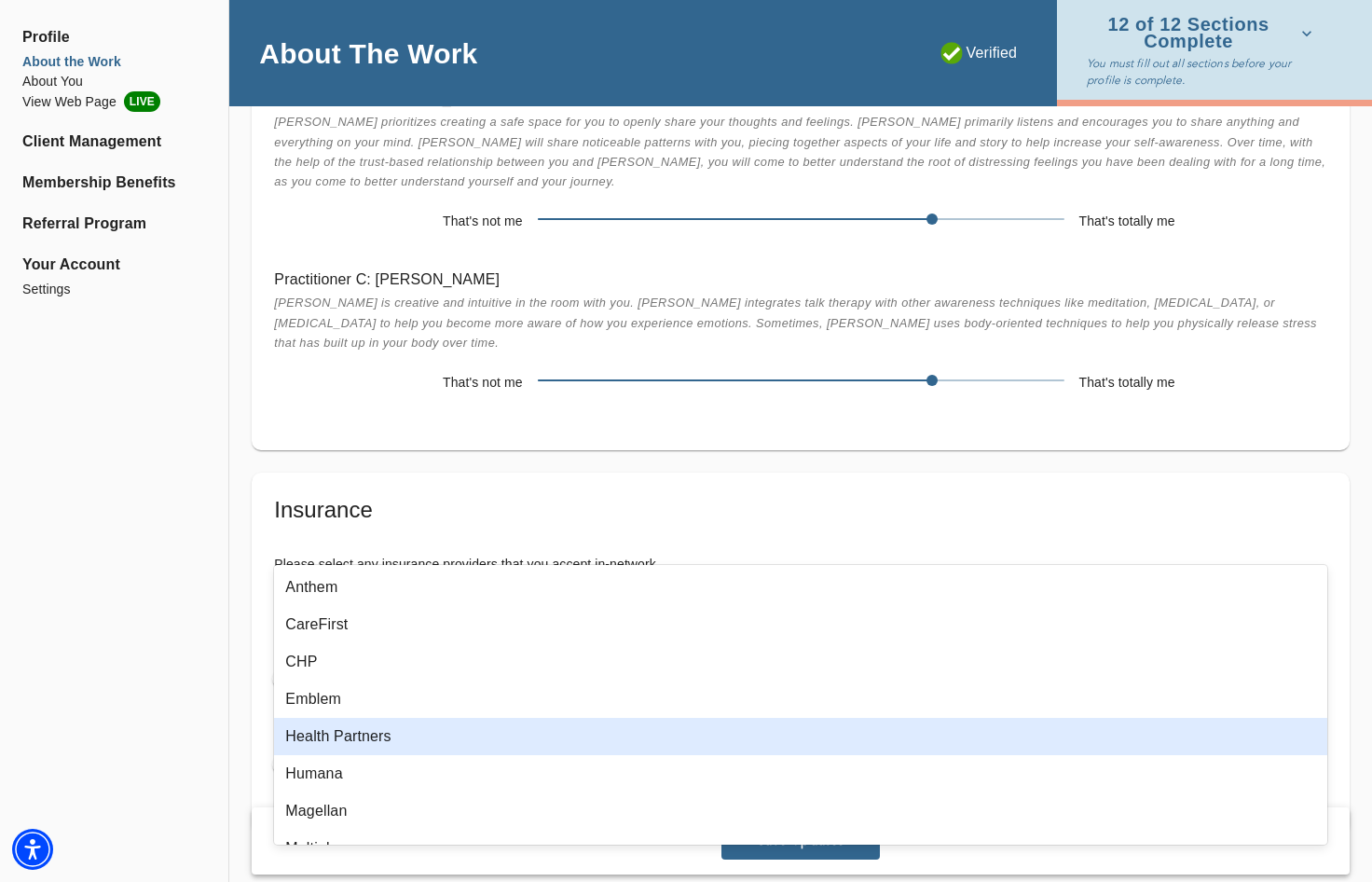
scroll to position [0, 0]
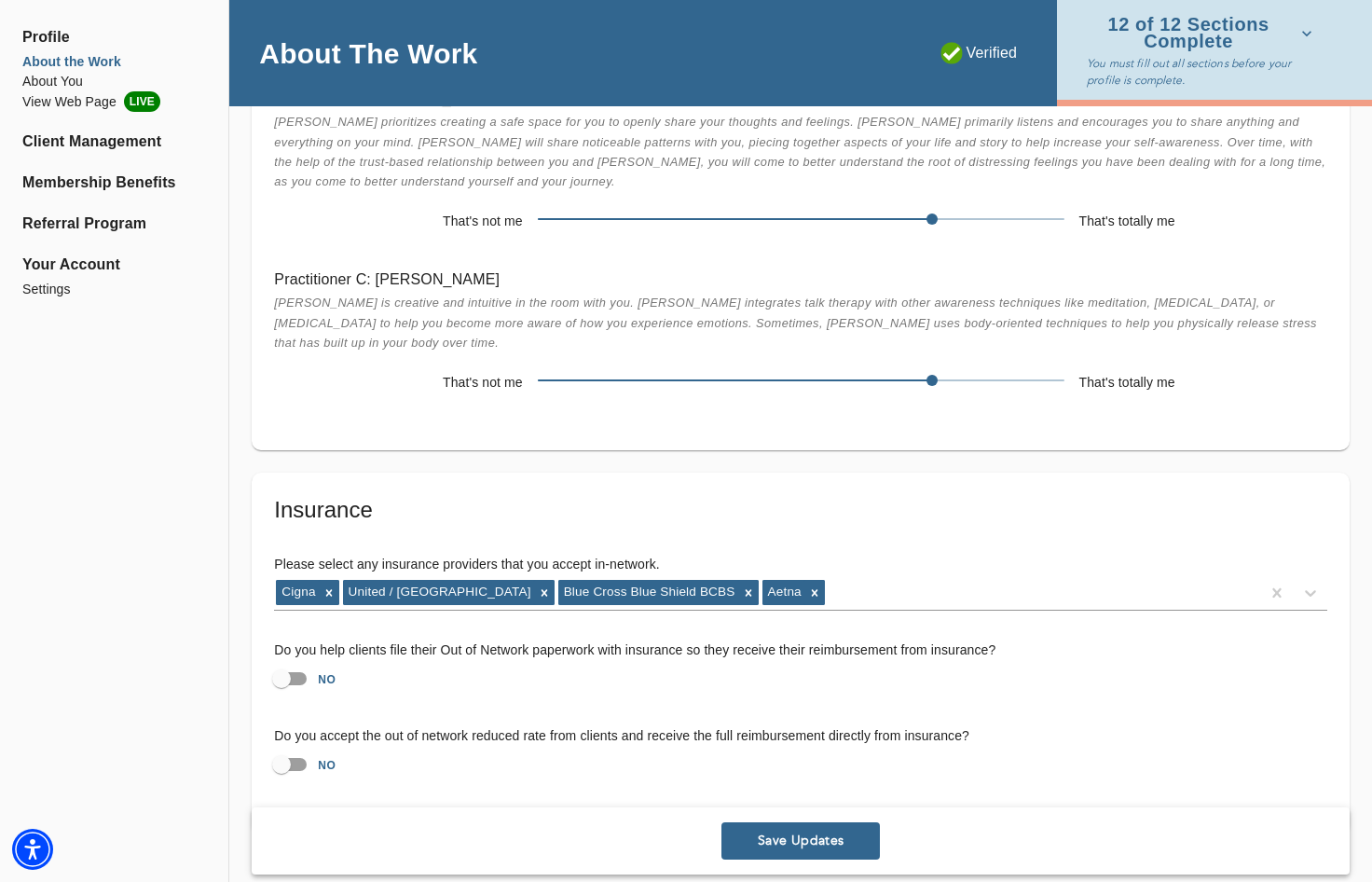
drag, startPoint x: 793, startPoint y: 839, endPoint x: 777, endPoint y: 842, distance: 16.3
click at [793, 839] on span "Save Updates" at bounding box center [800, 841] width 144 height 18
